Goal: Transaction & Acquisition: Subscribe to service/newsletter

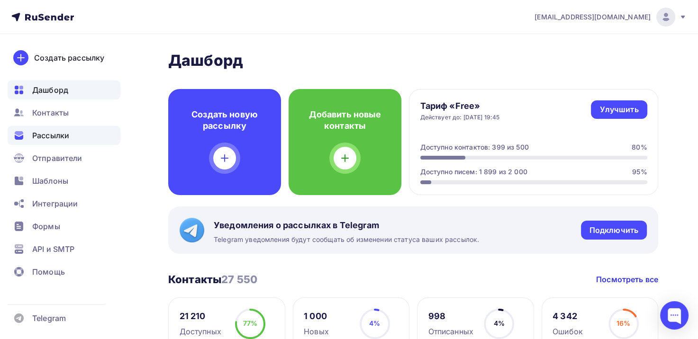
click at [45, 142] on div "Рассылки" at bounding box center [64, 135] width 113 height 19
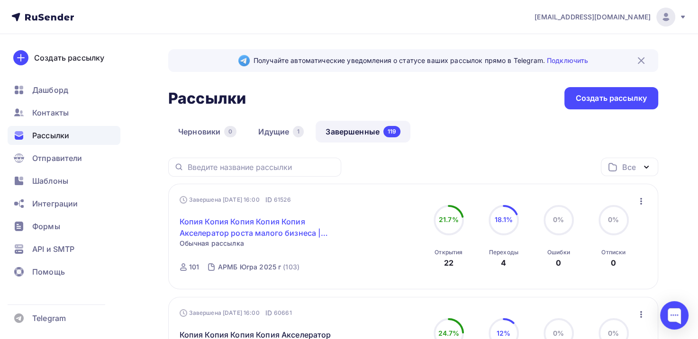
click at [234, 227] on link "Копия Копия Копия Копия Копия Акселератор роста малого бизнеса | [GEOGRAPHIC_DA…" at bounding box center [261, 227] width 162 height 23
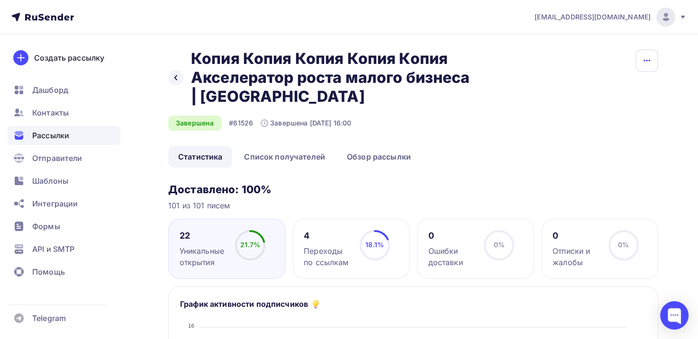
click at [645, 60] on icon "button" at bounding box center [646, 60] width 11 height 11
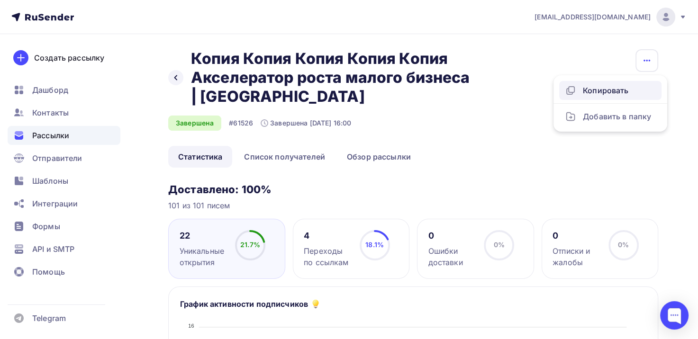
click at [609, 91] on div "Копировать" at bounding box center [610, 90] width 91 height 11
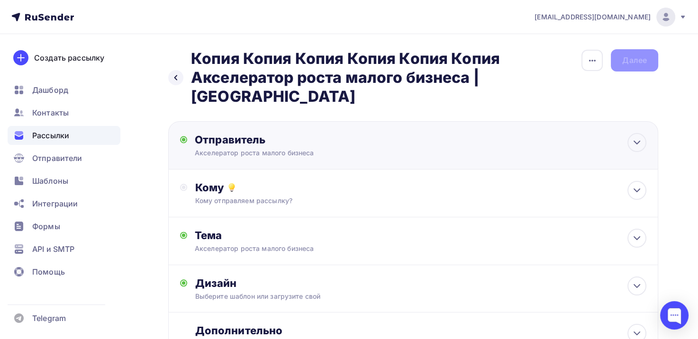
click at [303, 133] on div "Отправитель Акселератор роста малого бизнеса Email * [EMAIL_ADDRESS][DOMAIN_NAM…" at bounding box center [297, 145] width 205 height 25
type input "Акселератор роста малого бизнеса"
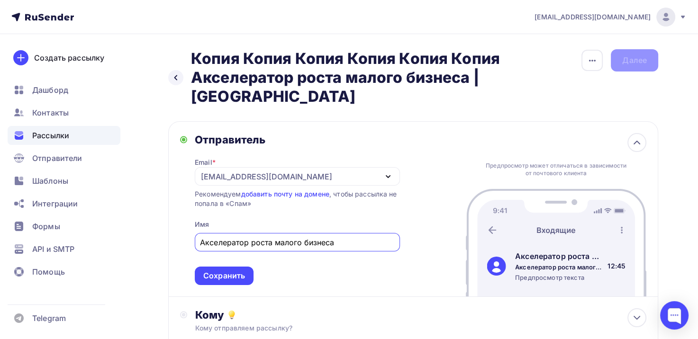
click at [304, 146] on div "Email * [EMAIL_ADDRESS][DOMAIN_NAME] [EMAIL_ADDRESS][DOMAIN_NAME] [EMAIL_ADDRES…" at bounding box center [297, 215] width 205 height 139
click at [218, 270] on div "Сохранить" at bounding box center [224, 275] width 42 height 11
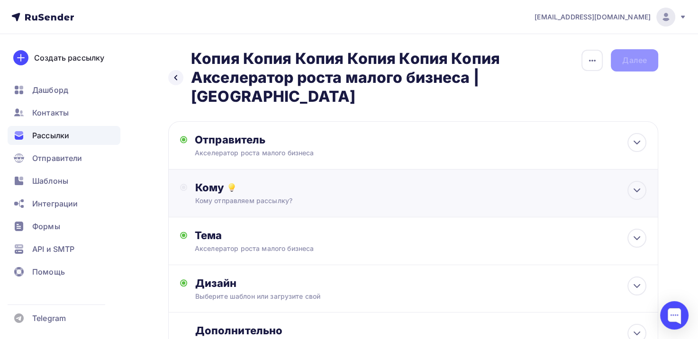
click at [278, 196] on div "Кому отправляем рассылку?" at bounding box center [398, 200] width 406 height 9
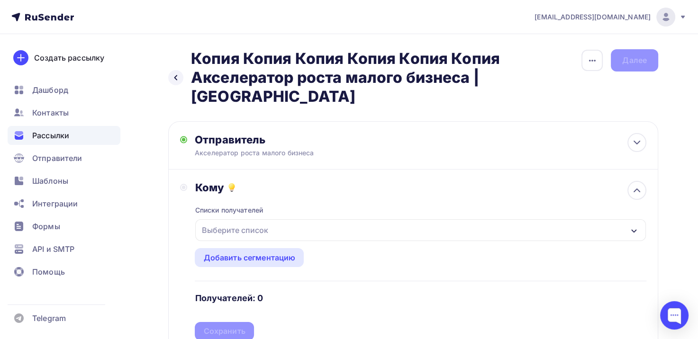
click at [250, 222] on div "Выберите список" at bounding box center [235, 230] width 74 height 17
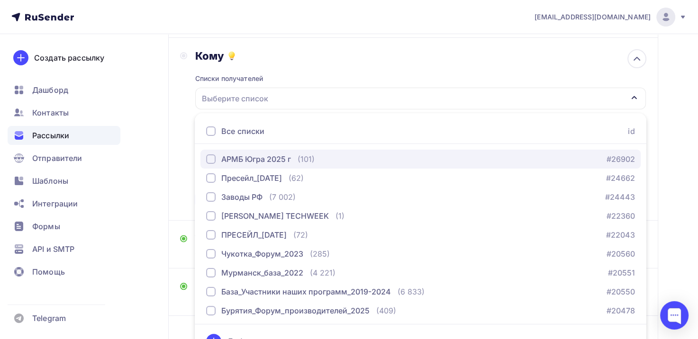
click at [216, 153] on div "АРМБ Югра 2025 г" at bounding box center [248, 158] width 85 height 11
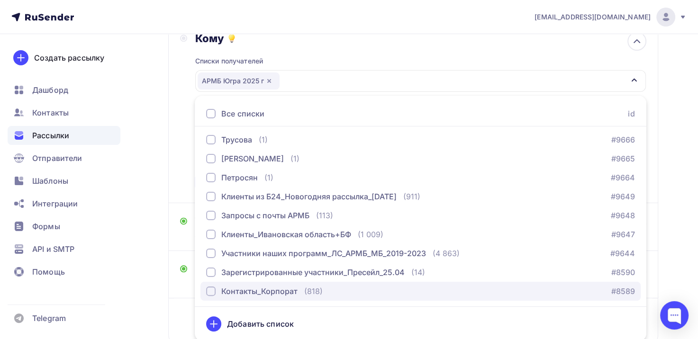
scroll to position [179, 0]
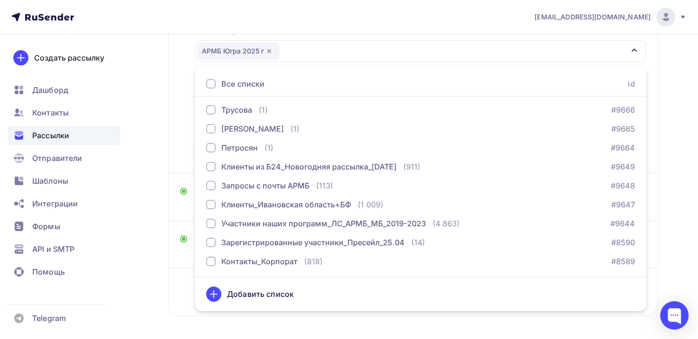
click at [396, 283] on div "Добавить список" at bounding box center [420, 294] width 429 height 23
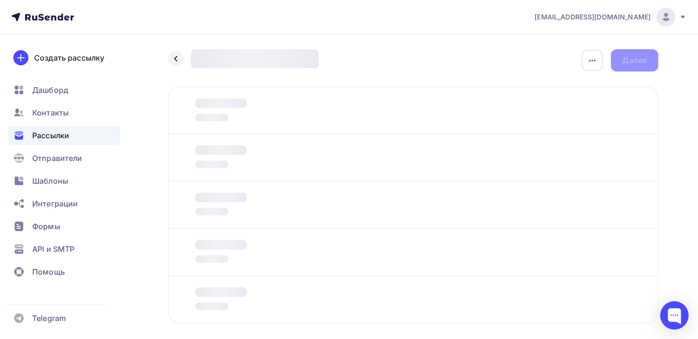
scroll to position [45, 0]
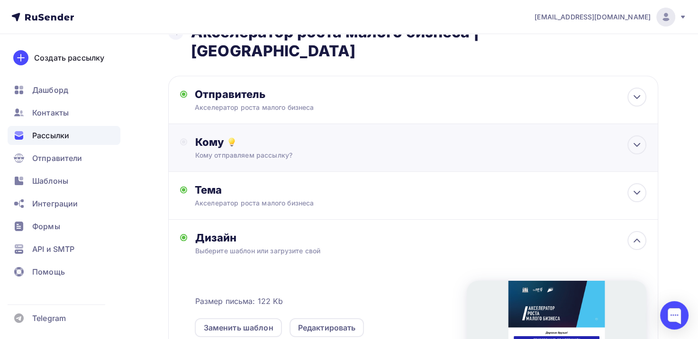
click at [249, 151] on div "Кому отправляем рассылку?" at bounding box center [398, 155] width 406 height 9
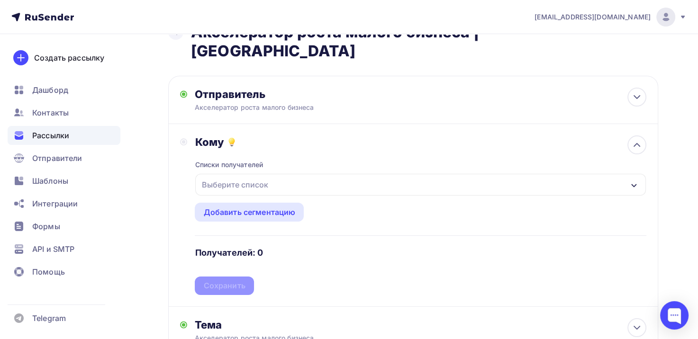
click at [243, 176] on div "Выберите список" at bounding box center [235, 184] width 74 height 17
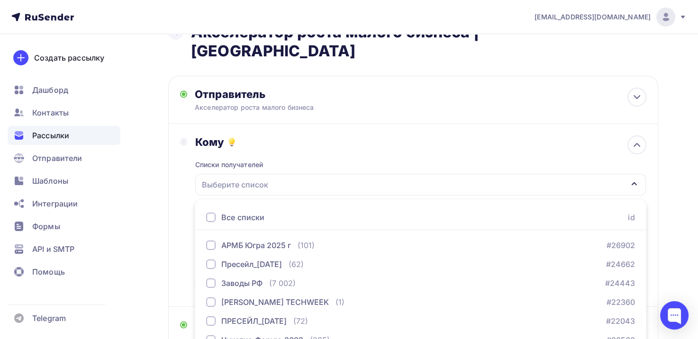
scroll to position [132, 0]
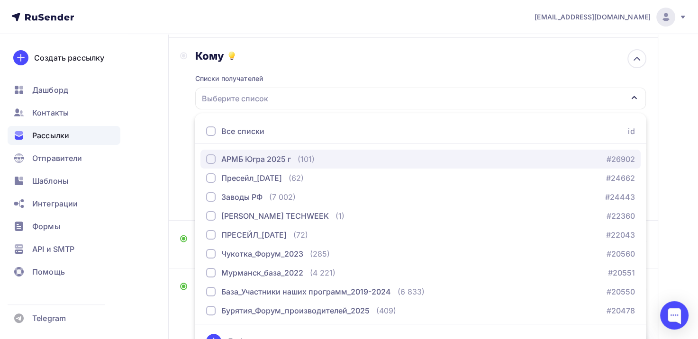
click at [217, 153] on div "АРМБ Югра 2025 г" at bounding box center [248, 158] width 85 height 11
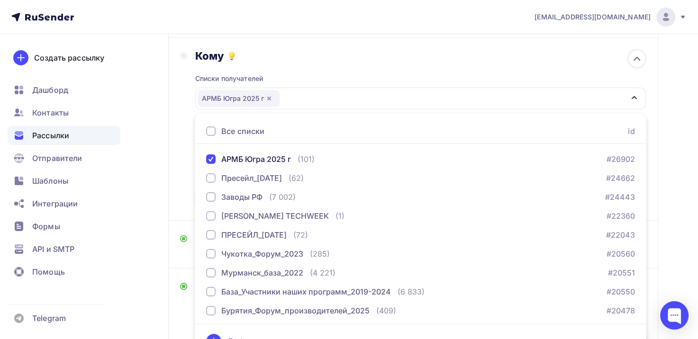
click at [155, 171] on div "Назад Копия Копия Копия Копия Копия Копия Акселератор роста малого бизнеса | [G…" at bounding box center [349, 244] width 698 height 684
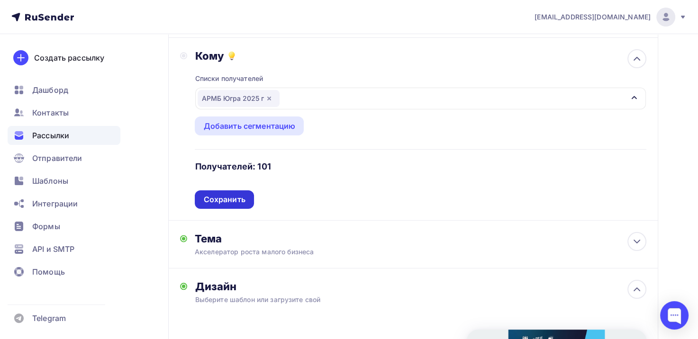
click at [213, 194] on div "Сохранить" at bounding box center [224, 199] width 42 height 11
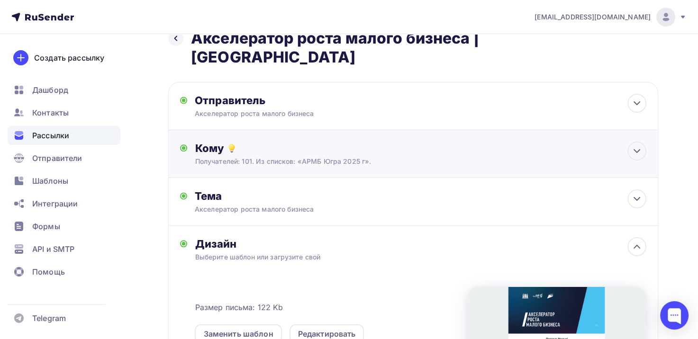
scroll to position [37, 0]
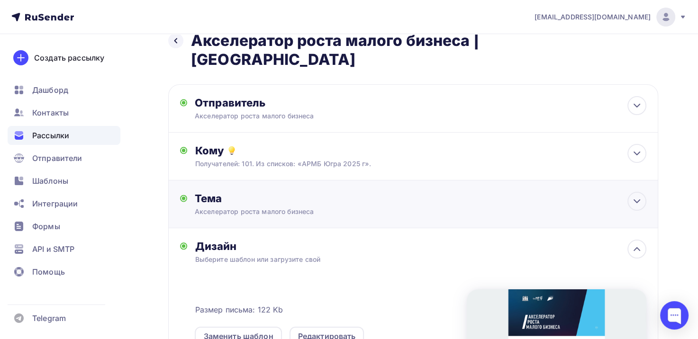
click at [243, 207] on div "Акселератор роста малого бизнеса" at bounding box center [279, 211] width 169 height 9
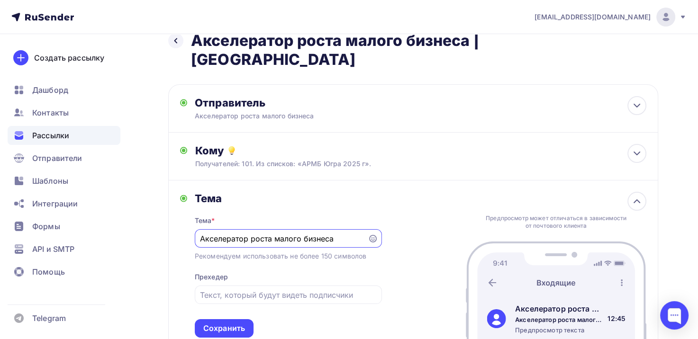
scroll to position [0, 0]
click at [259, 192] on div "Тема" at bounding box center [288, 198] width 187 height 13
click at [238, 323] on div "Сохранить" at bounding box center [224, 328] width 42 height 11
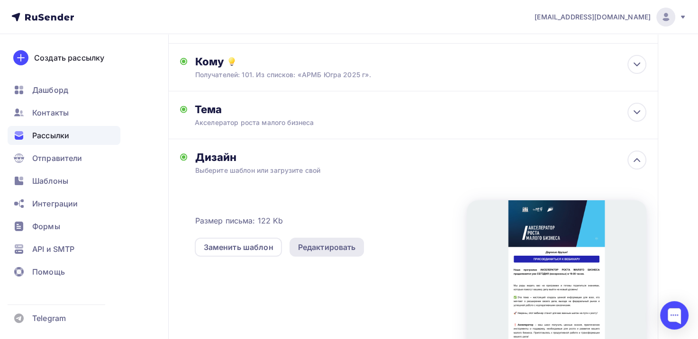
scroll to position [132, 0]
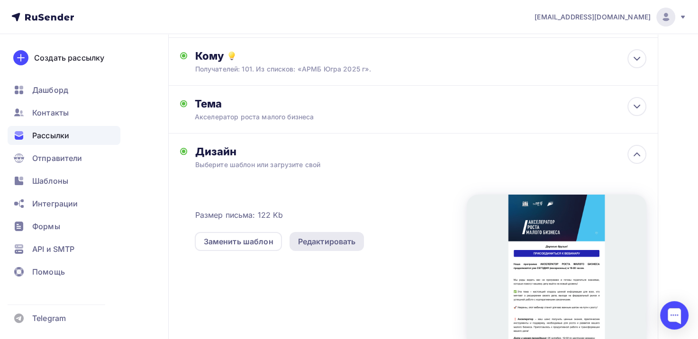
click at [324, 236] on div "Редактировать" at bounding box center [327, 241] width 58 height 11
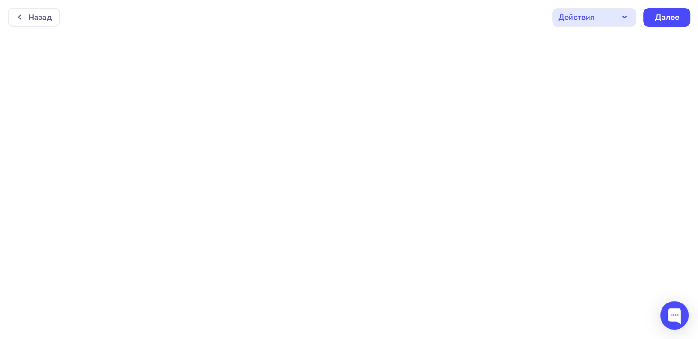
scroll to position [2, 0]
click at [665, 11] on div "Далее" at bounding box center [666, 15] width 25 height 11
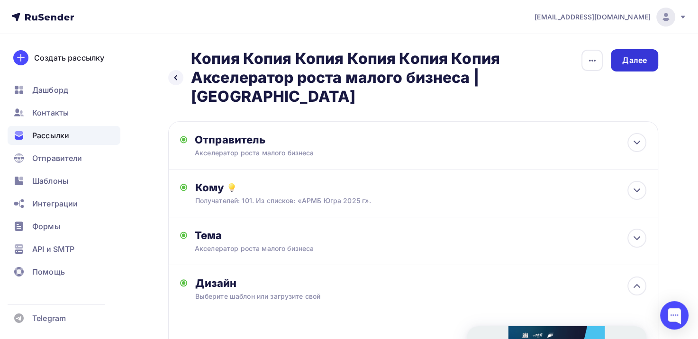
click at [635, 65] on div "Далее" at bounding box center [634, 60] width 25 height 11
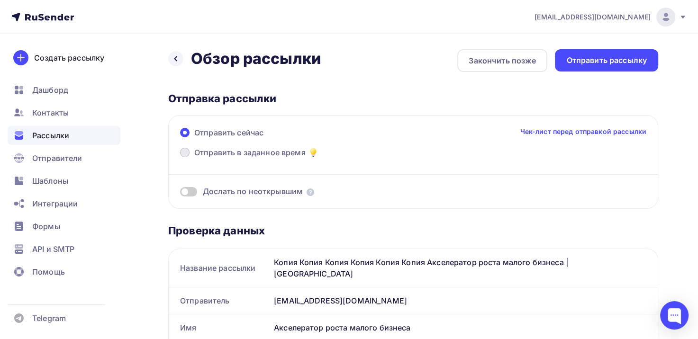
click at [207, 153] on span "Отправить в заданное время" at bounding box center [249, 152] width 111 height 11
click at [194, 158] on input "Отправить в заданное время" at bounding box center [194, 158] width 0 height 0
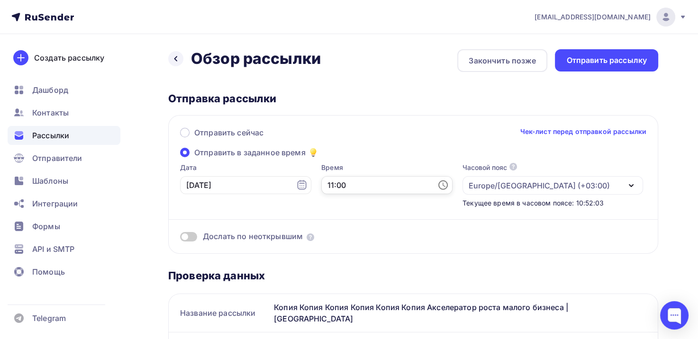
click at [321, 182] on input "11:00" at bounding box center [386, 185] width 131 height 18
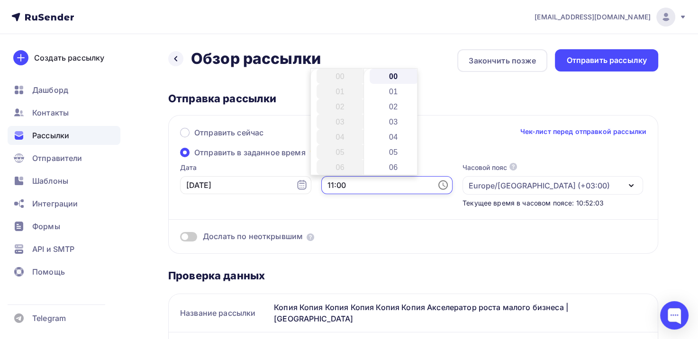
scroll to position [167, 0]
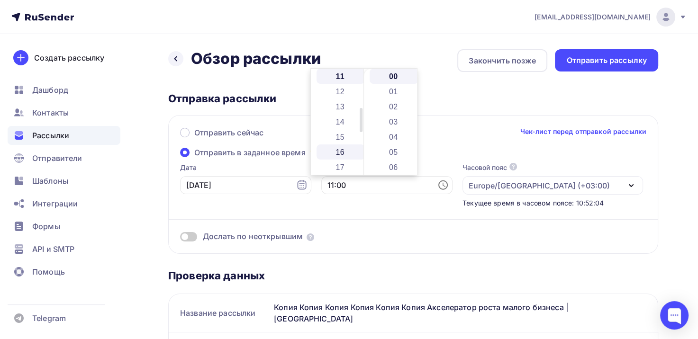
click at [342, 154] on li "16" at bounding box center [340, 151] width 49 height 15
type input "16:00"
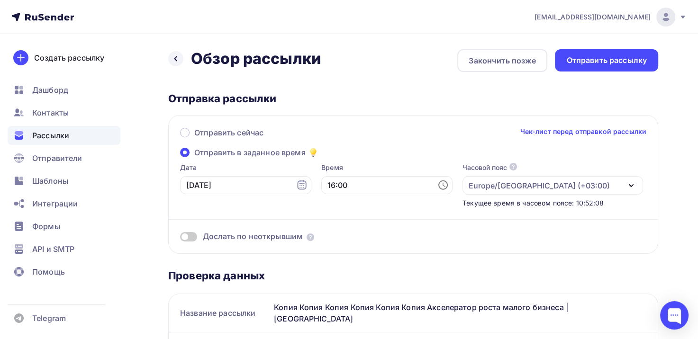
click at [611, 61] on div "Отправить рассылку" at bounding box center [606, 60] width 81 height 11
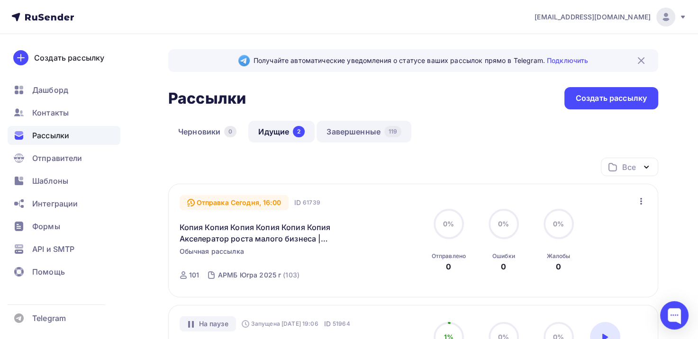
click at [340, 137] on link "Завершенные 119" at bounding box center [363, 132] width 95 height 22
